Goal: Task Accomplishment & Management: Complete application form

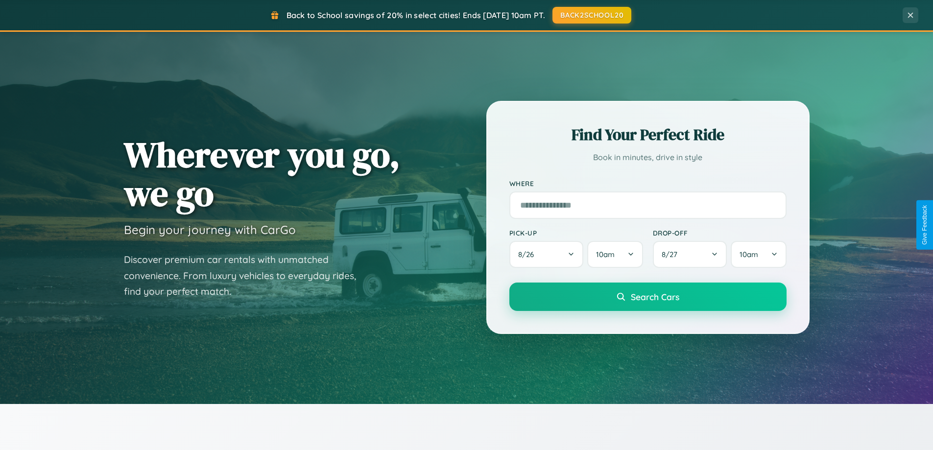
scroll to position [674, 0]
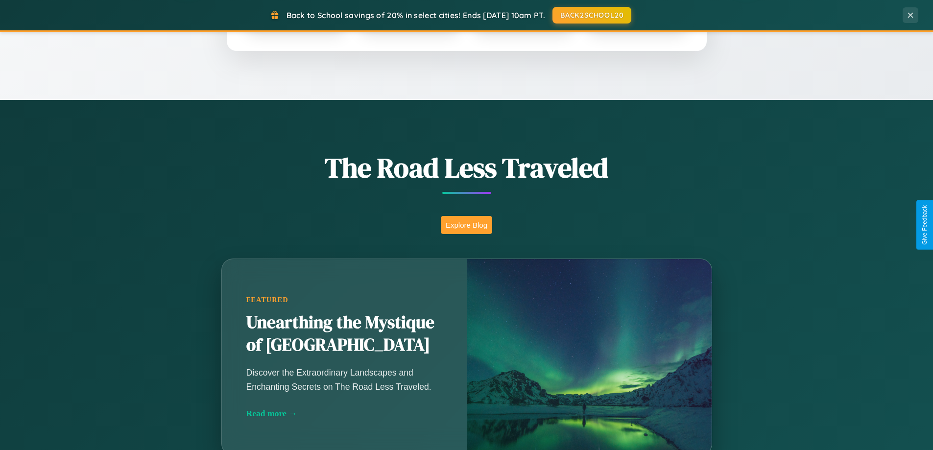
click at [466, 225] on button "Explore Blog" at bounding box center [466, 225] width 51 height 18
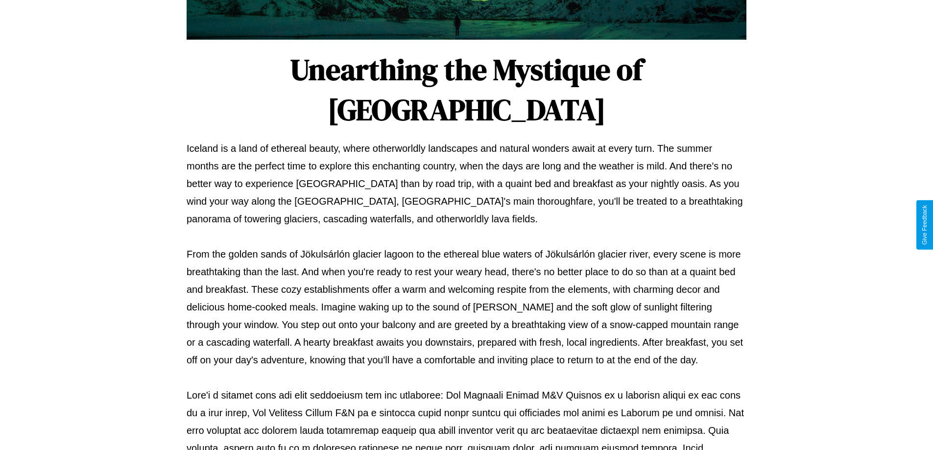
scroll to position [317, 0]
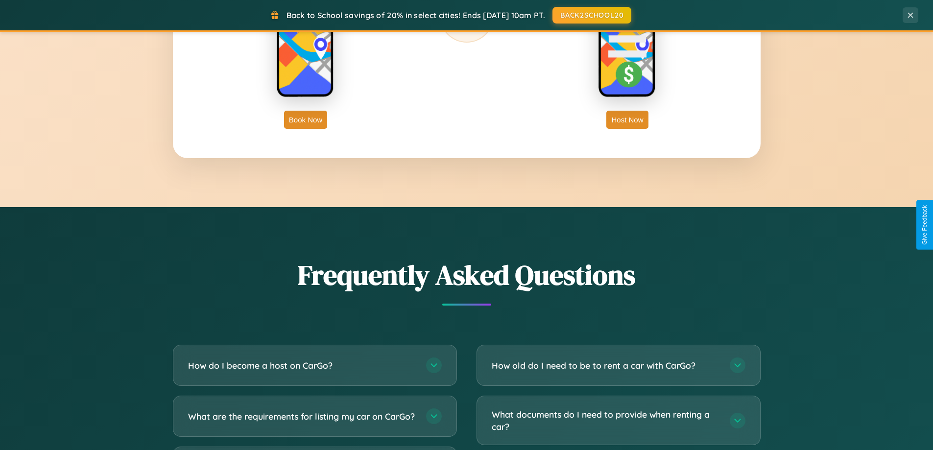
scroll to position [1885, 0]
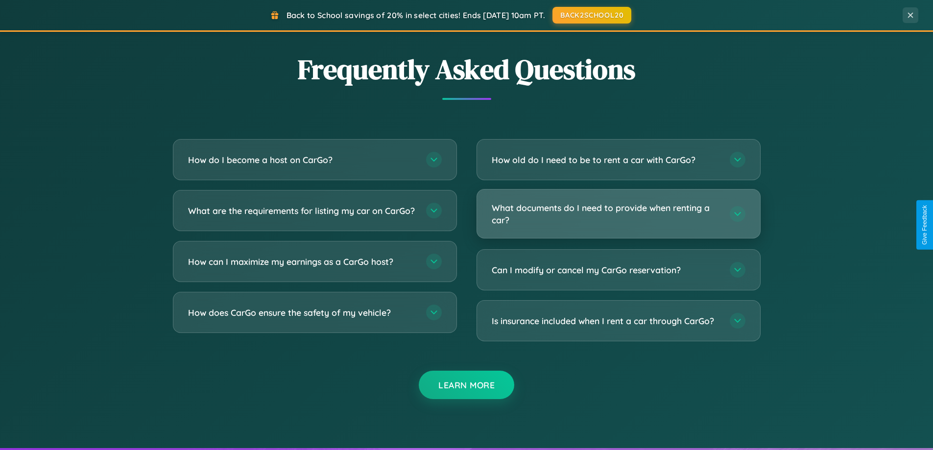
click at [618, 215] on h3 "What documents do I need to provide when renting a car?" at bounding box center [606, 214] width 228 height 24
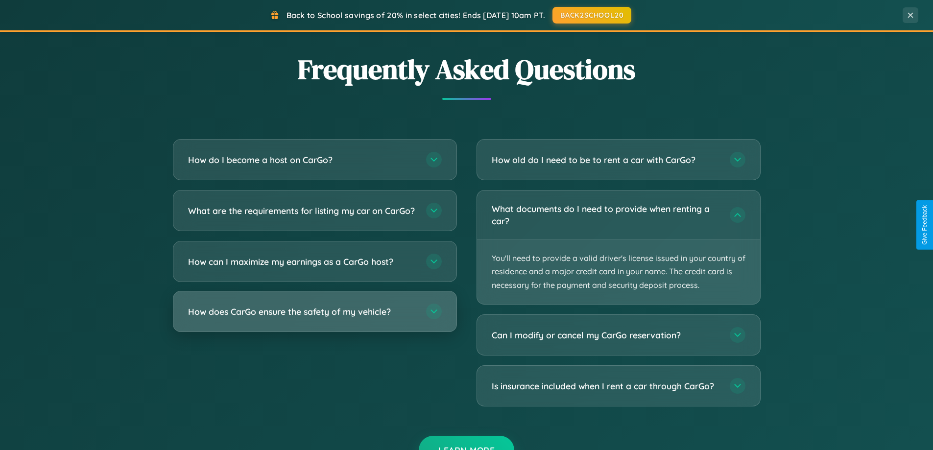
click at [314, 318] on h3 "How does CarGo ensure the safety of my vehicle?" at bounding box center [302, 312] width 228 height 12
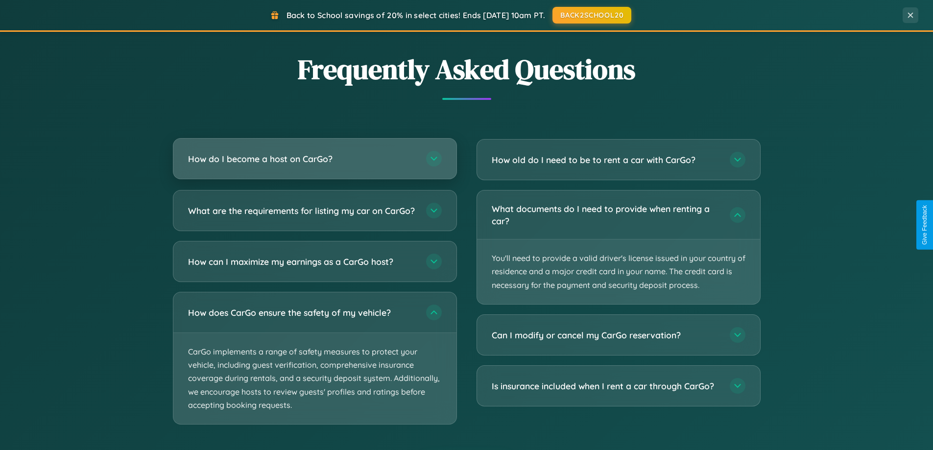
click at [314, 159] on h3 "How do I become a host on CarGo?" at bounding box center [302, 159] width 228 height 12
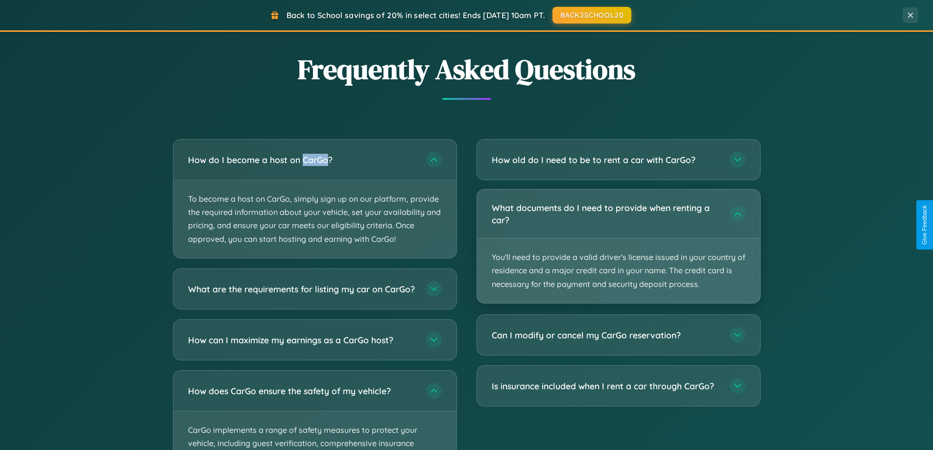
click at [618, 246] on p "You'll need to provide a valid driver's license issued in your country of resid…" at bounding box center [618, 271] width 283 height 65
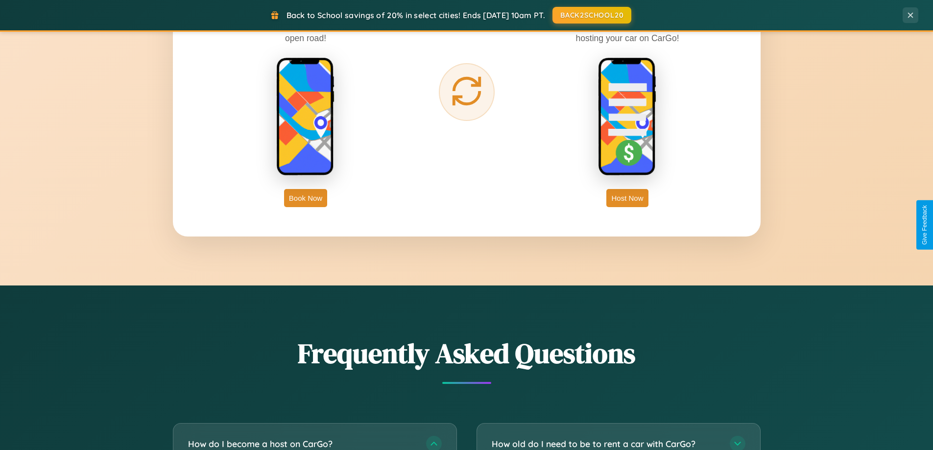
scroll to position [1574, 0]
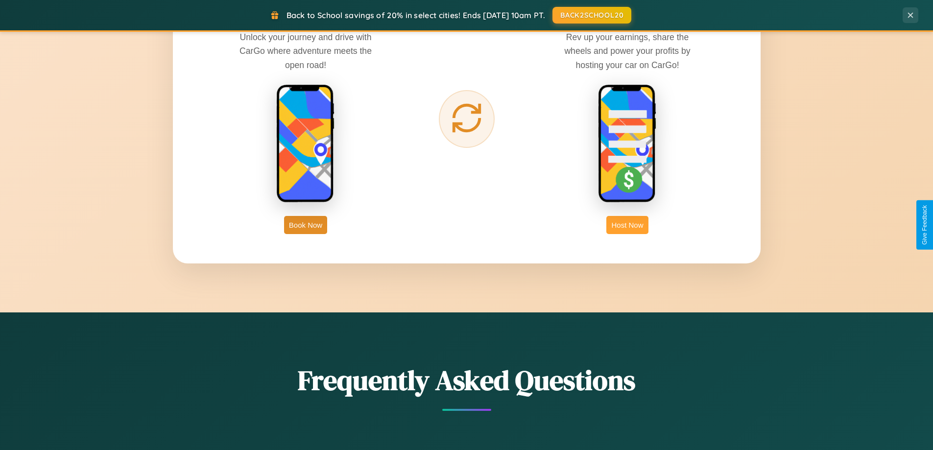
click at [627, 225] on button "Host Now" at bounding box center [627, 225] width 42 height 18
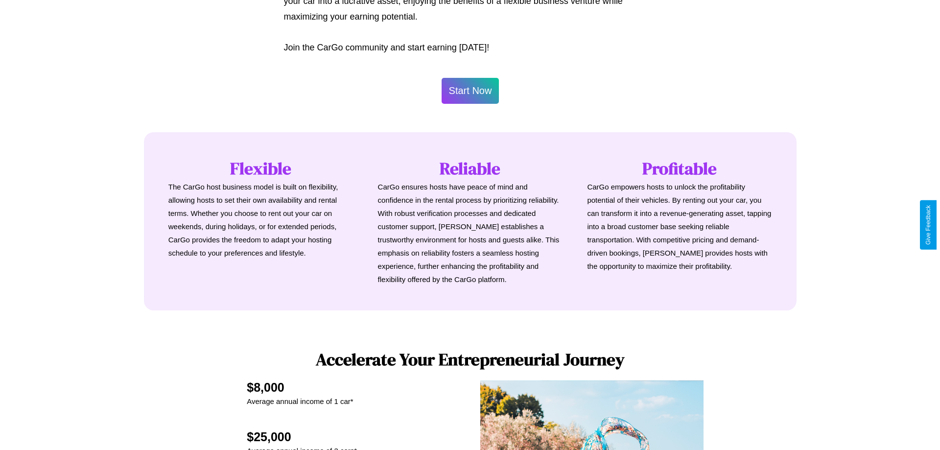
scroll to position [473, 0]
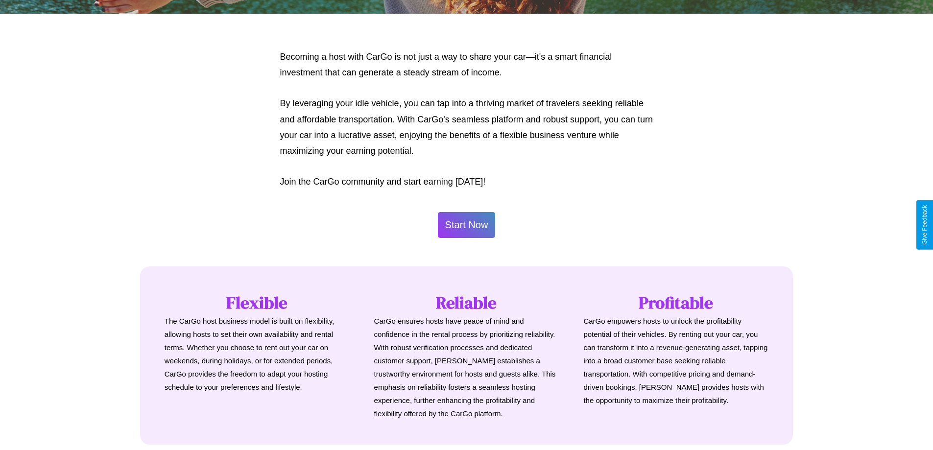
click at [466, 225] on button "Start Now" at bounding box center [467, 225] width 58 height 26
